Goal: Task Accomplishment & Management: Manage account settings

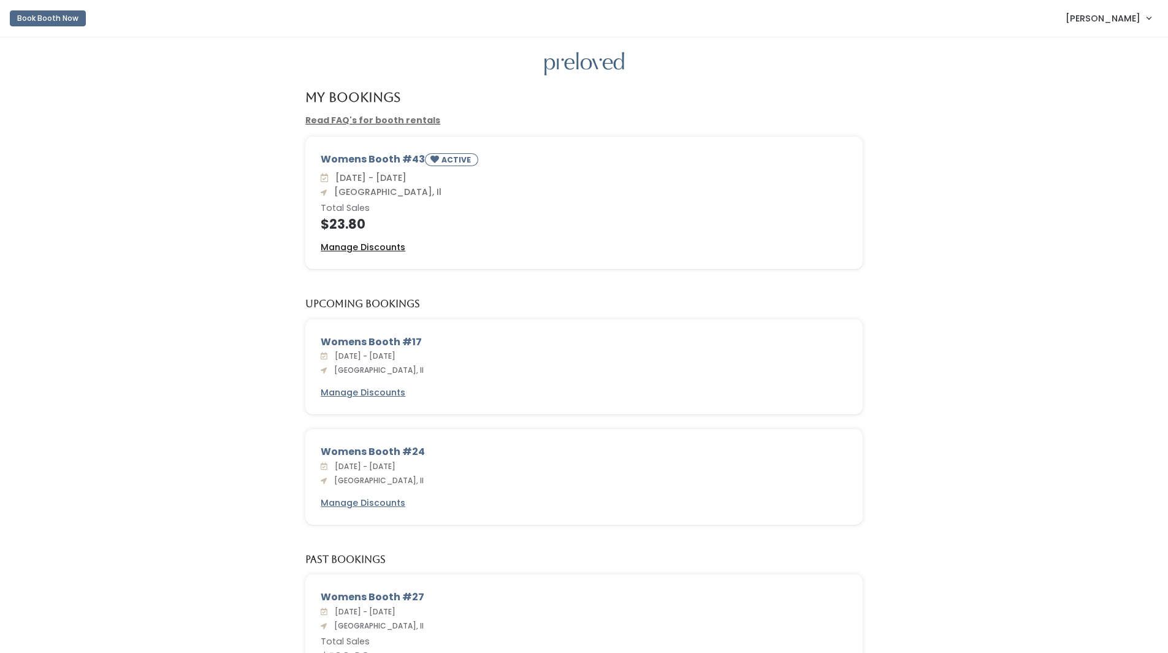
click at [376, 242] on u "Manage Discounts" at bounding box center [363, 247] width 85 height 12
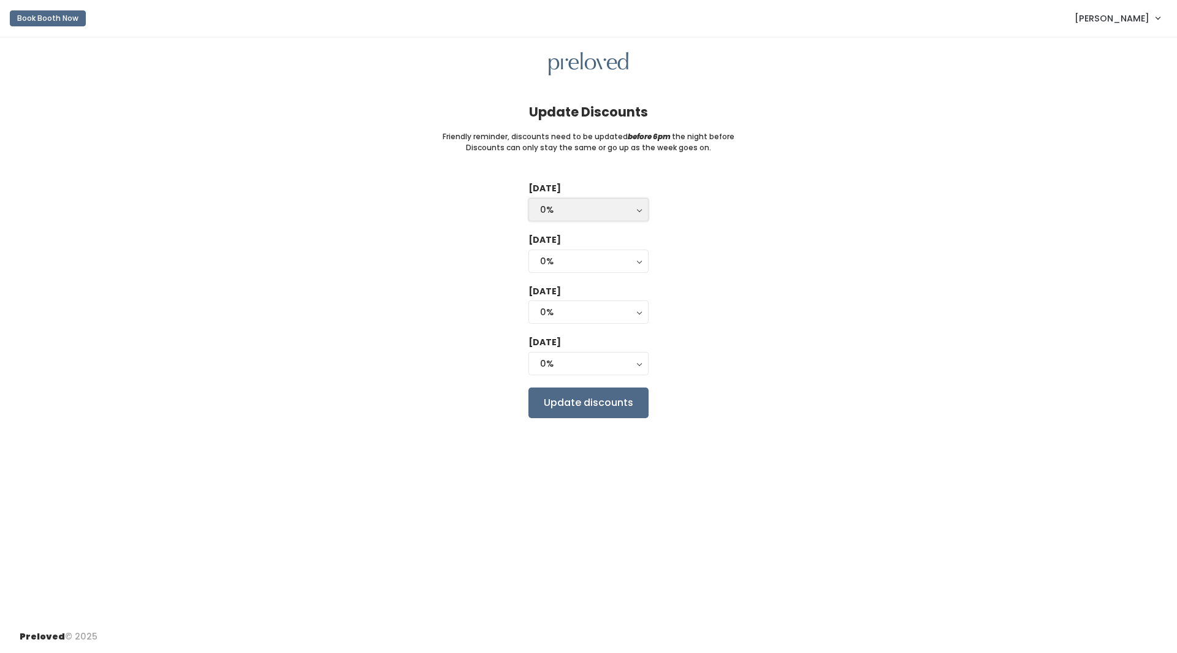
click at [610, 204] on div "0%" at bounding box center [588, 209] width 97 height 13
click at [617, 261] on link "25%" at bounding box center [588, 259] width 119 height 22
select select "25%"
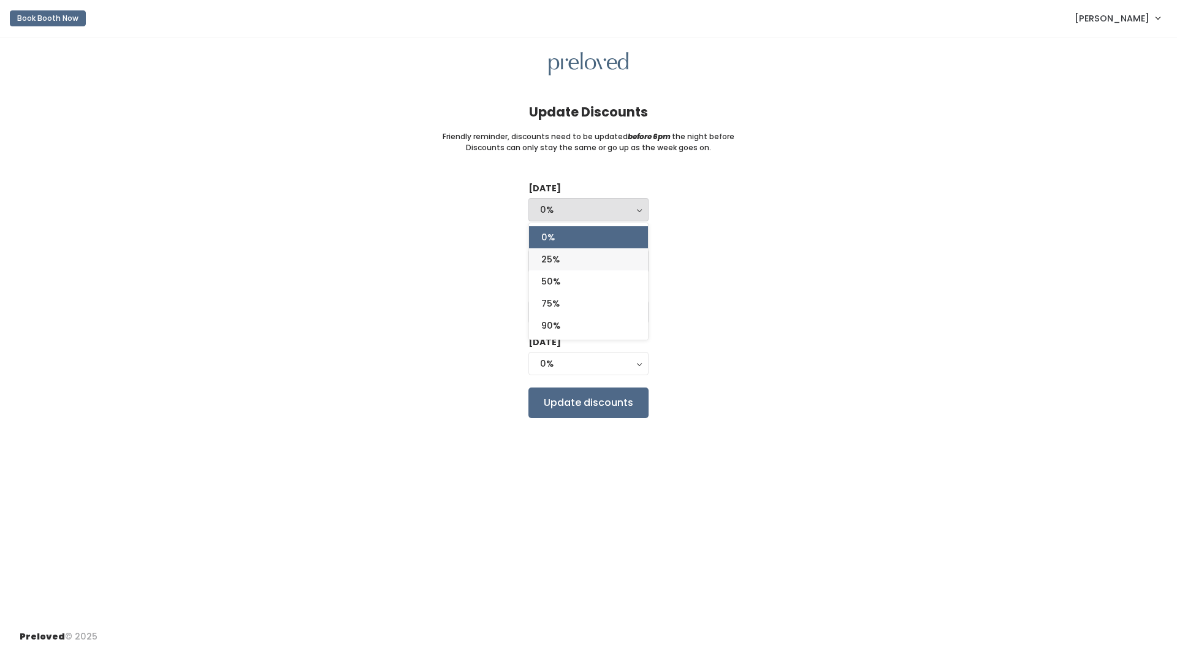
select select "25%"
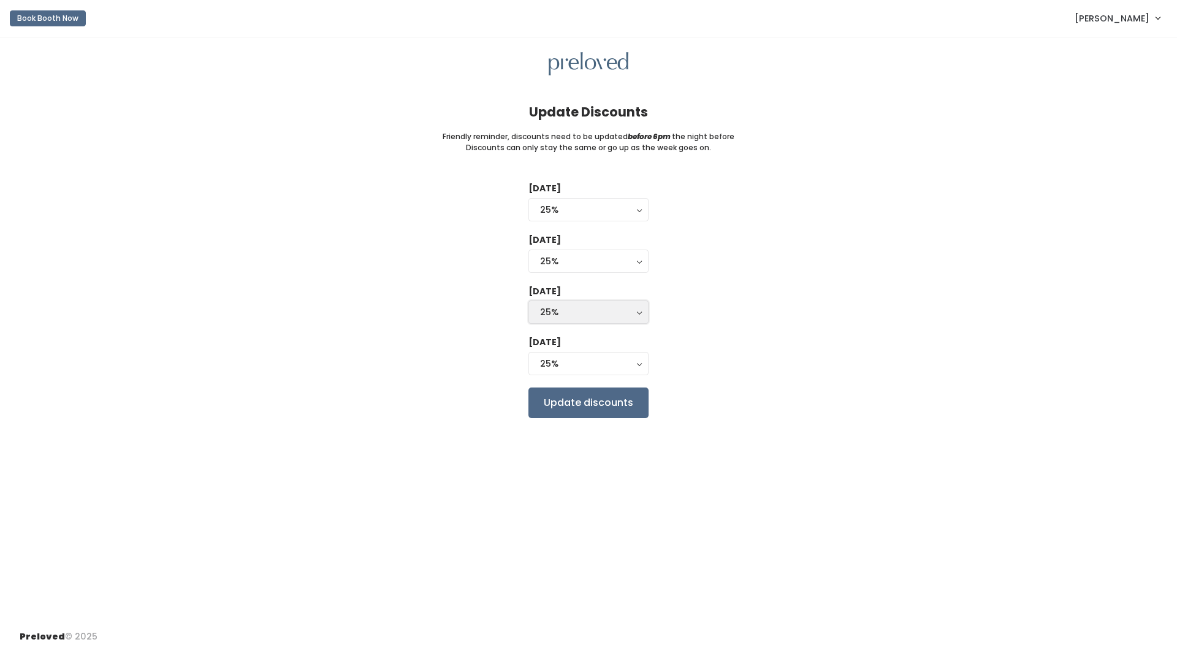
click at [583, 302] on button "25%" at bounding box center [589, 311] width 120 height 23
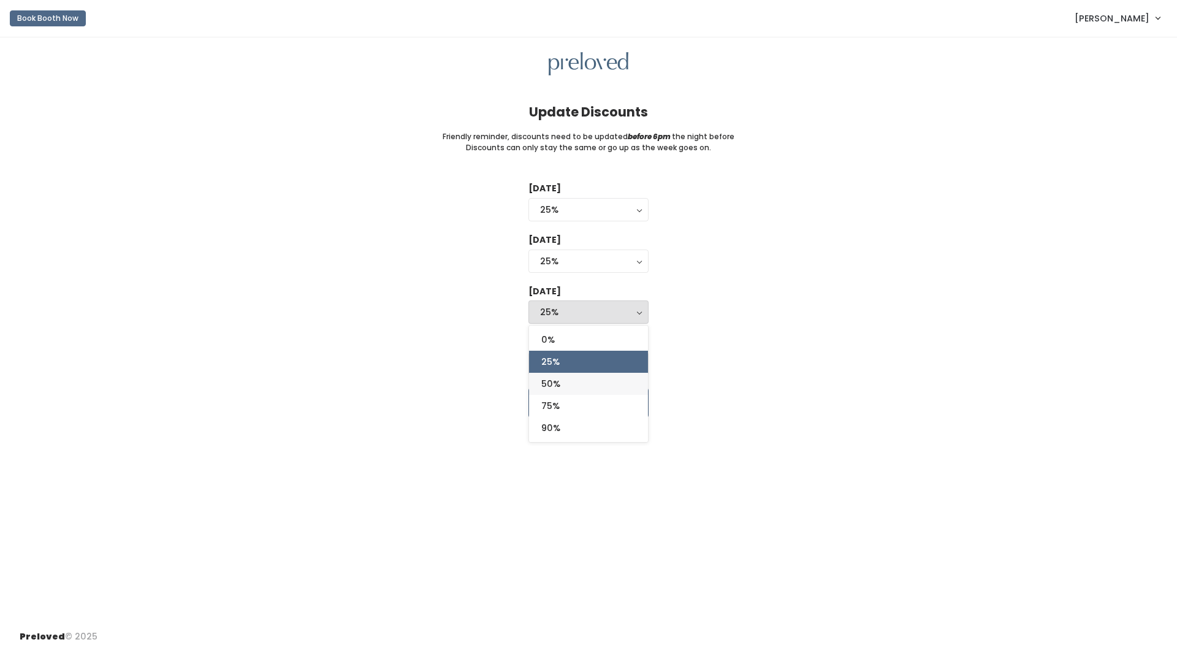
click at [564, 385] on link "50%" at bounding box center [588, 384] width 119 height 22
select select "50%"
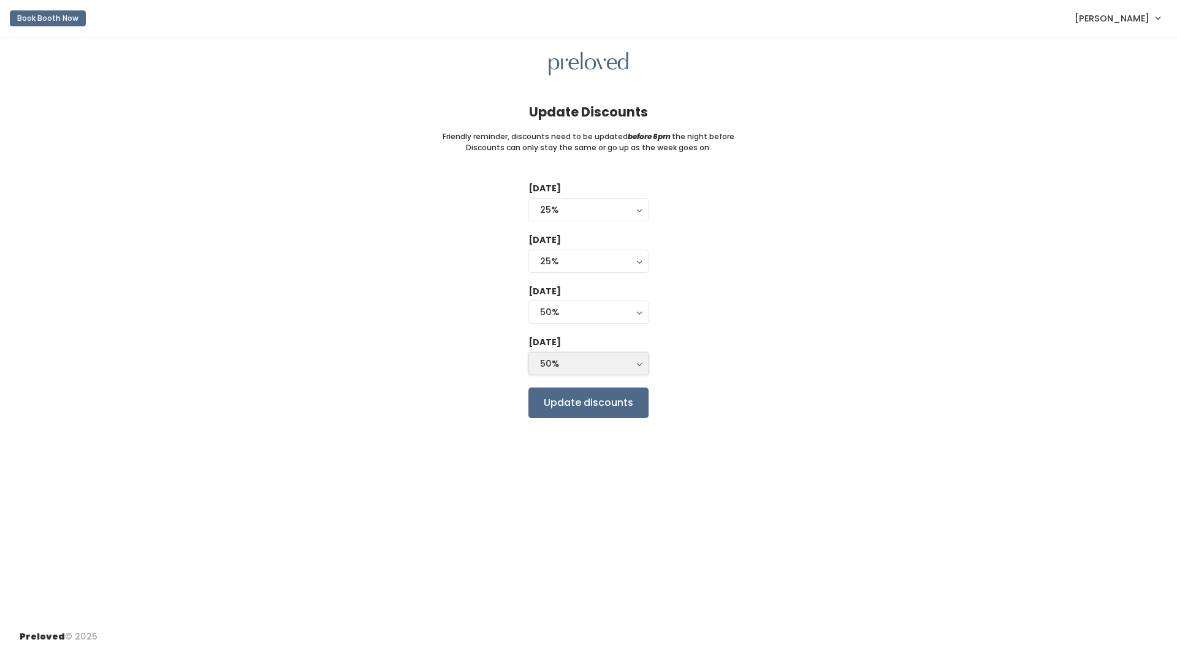
click at [567, 358] on div "50%" at bounding box center [588, 363] width 97 height 13
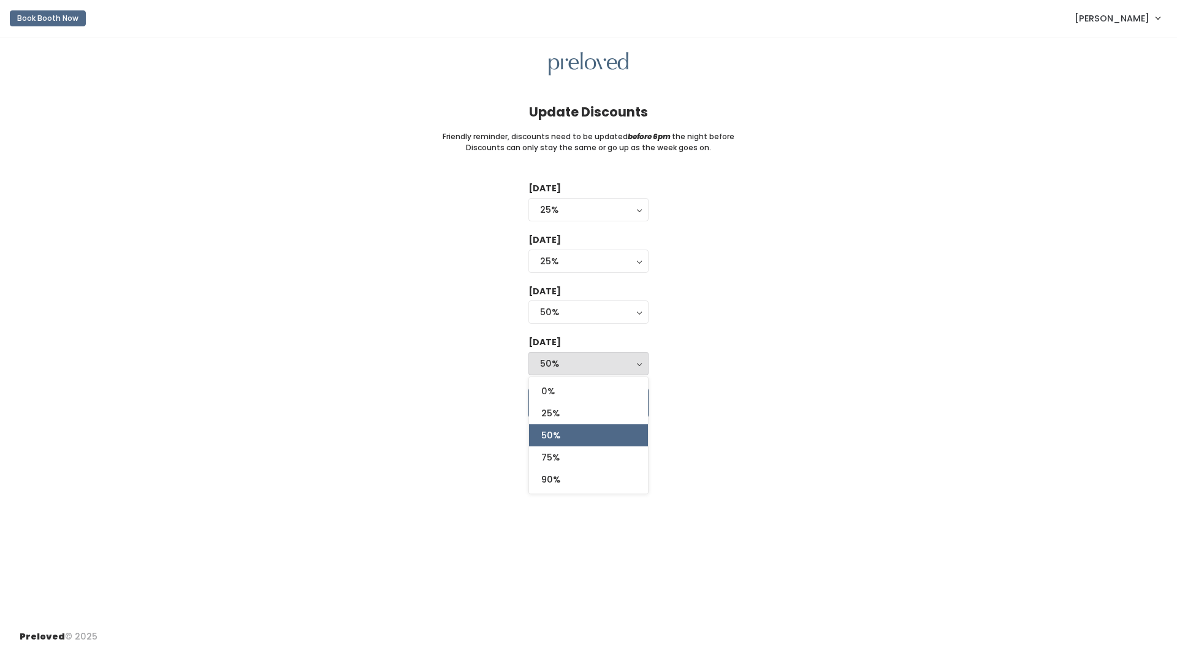
click at [706, 361] on div "Tuesday 0% 25% 50% 75% 90% 25% 0% 25% 50% 75% 90% Wednesday 0% 25% 50% 75% 90% …" at bounding box center [589, 299] width 1138 height 235
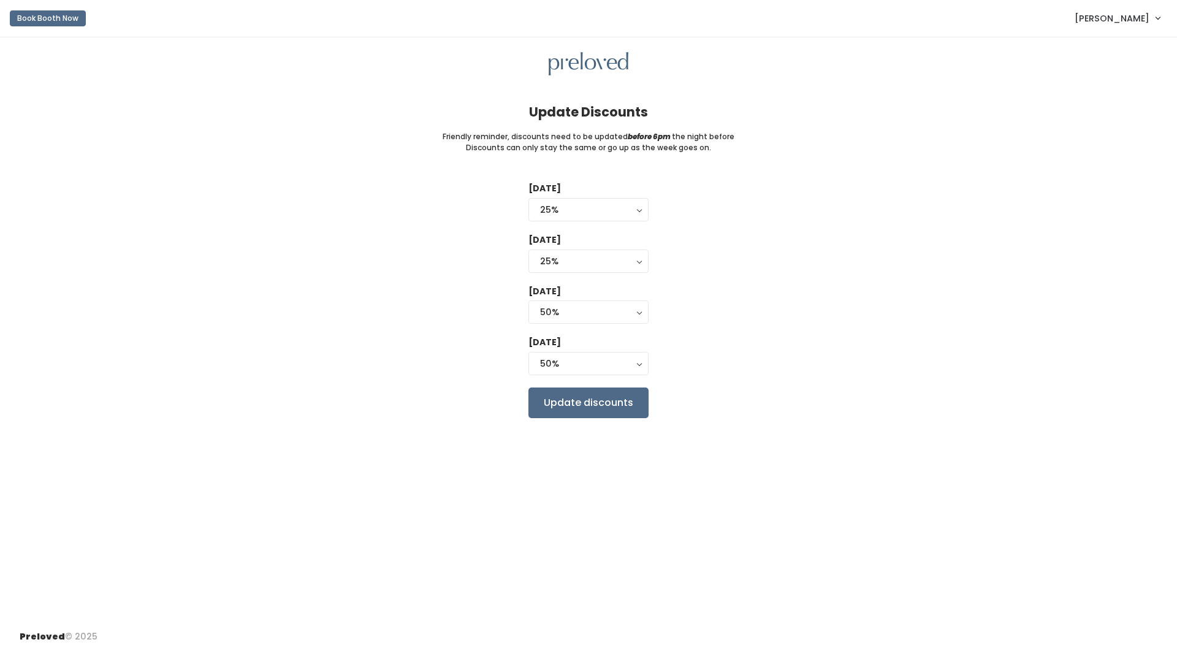
click at [595, 420] on div "Update Discounts Friendly reminder, discounts need to be updated before 6pm the…" at bounding box center [588, 328] width 1177 height 583
click at [608, 399] on input "Update discounts" at bounding box center [589, 403] width 120 height 31
